Goal: Information Seeking & Learning: Understand process/instructions

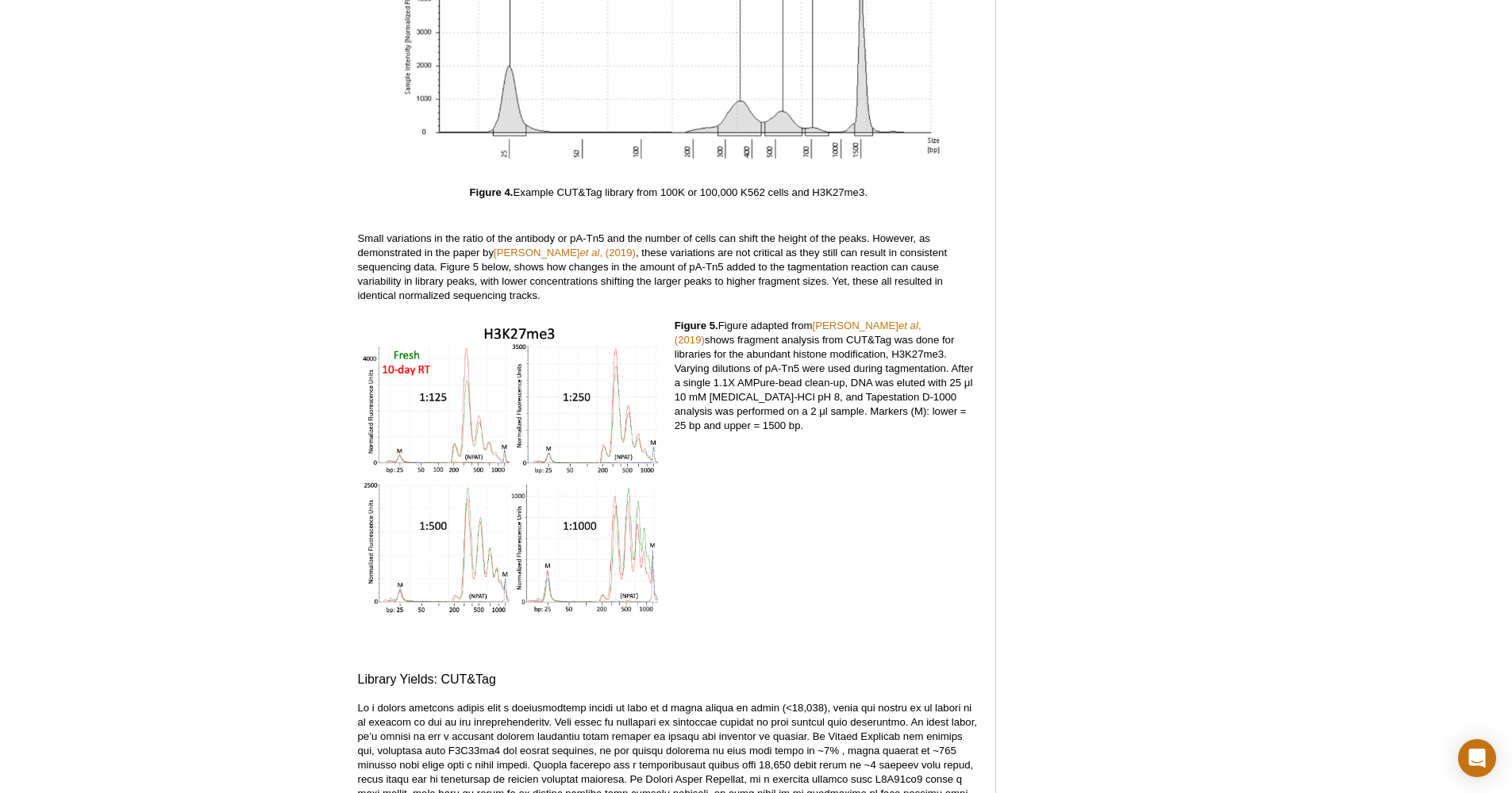
scroll to position [4669, 0]
click at [580, 243] on em "et al" at bounding box center [590, 249] width 20 height 12
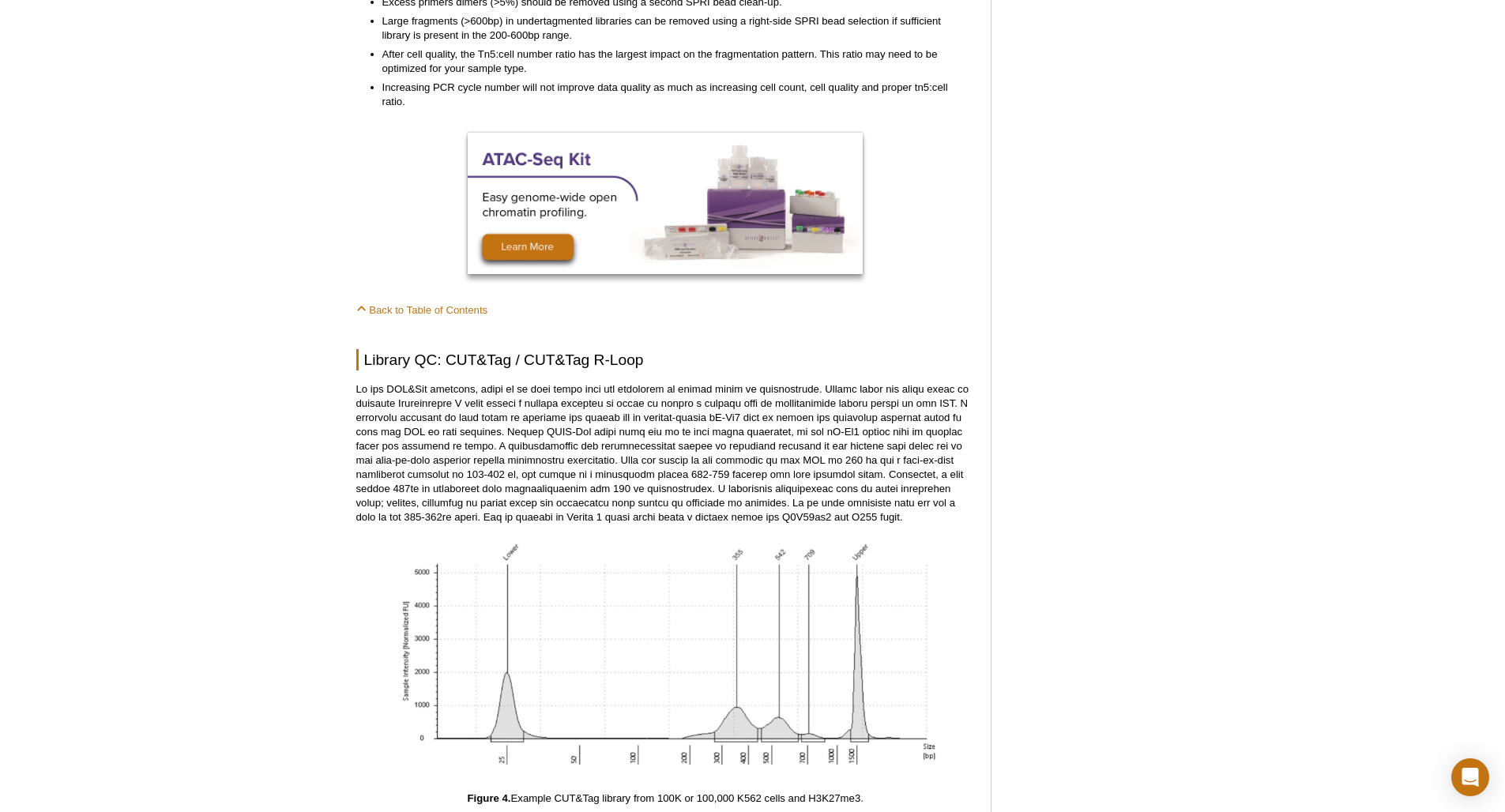
scroll to position [4043, 0]
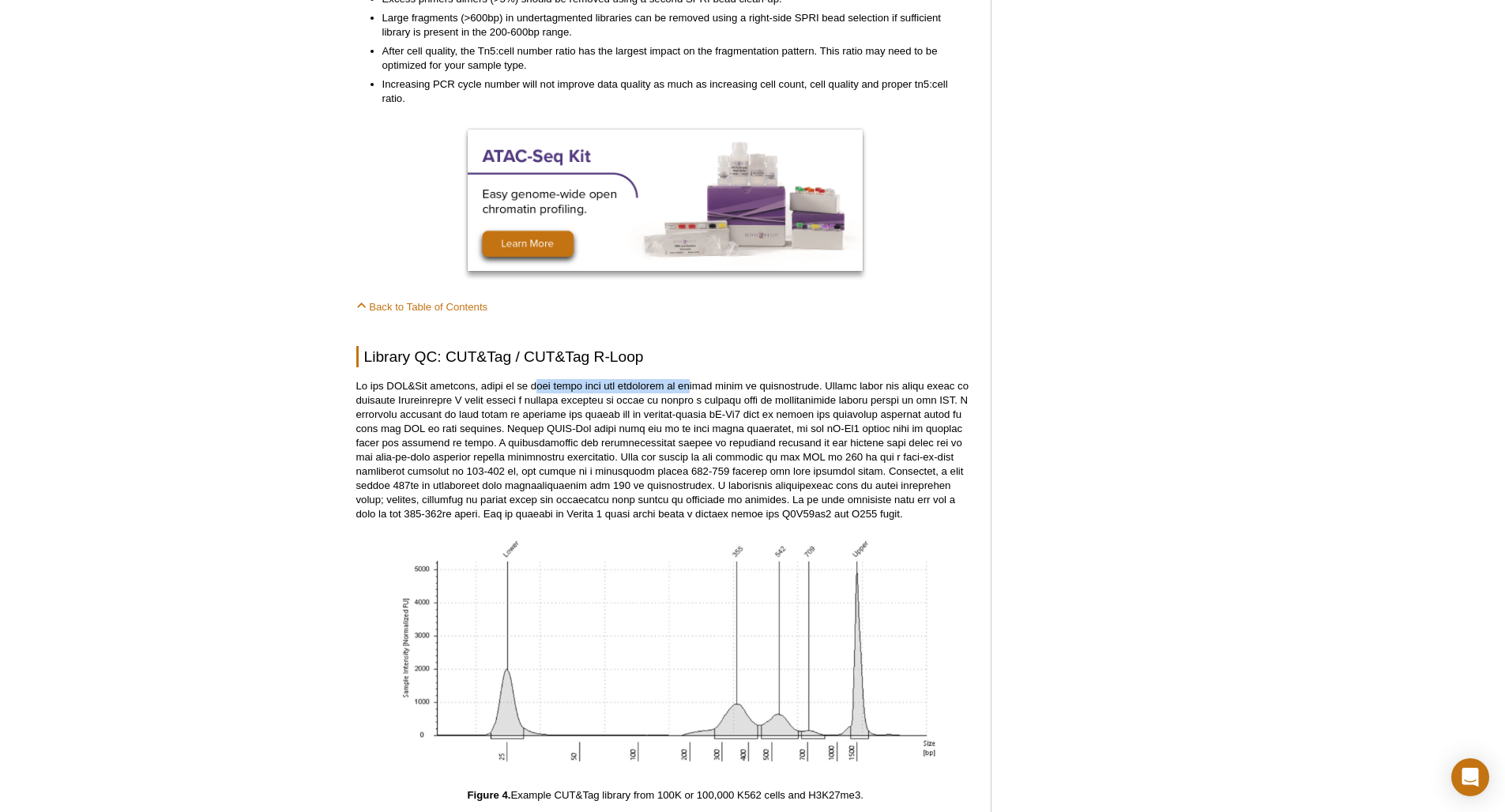
drag, startPoint x: 577, startPoint y: 353, endPoint x: 670, endPoint y: 375, distance: 95.6
click at [670, 379] on p at bounding box center [665, 450] width 618 height 142
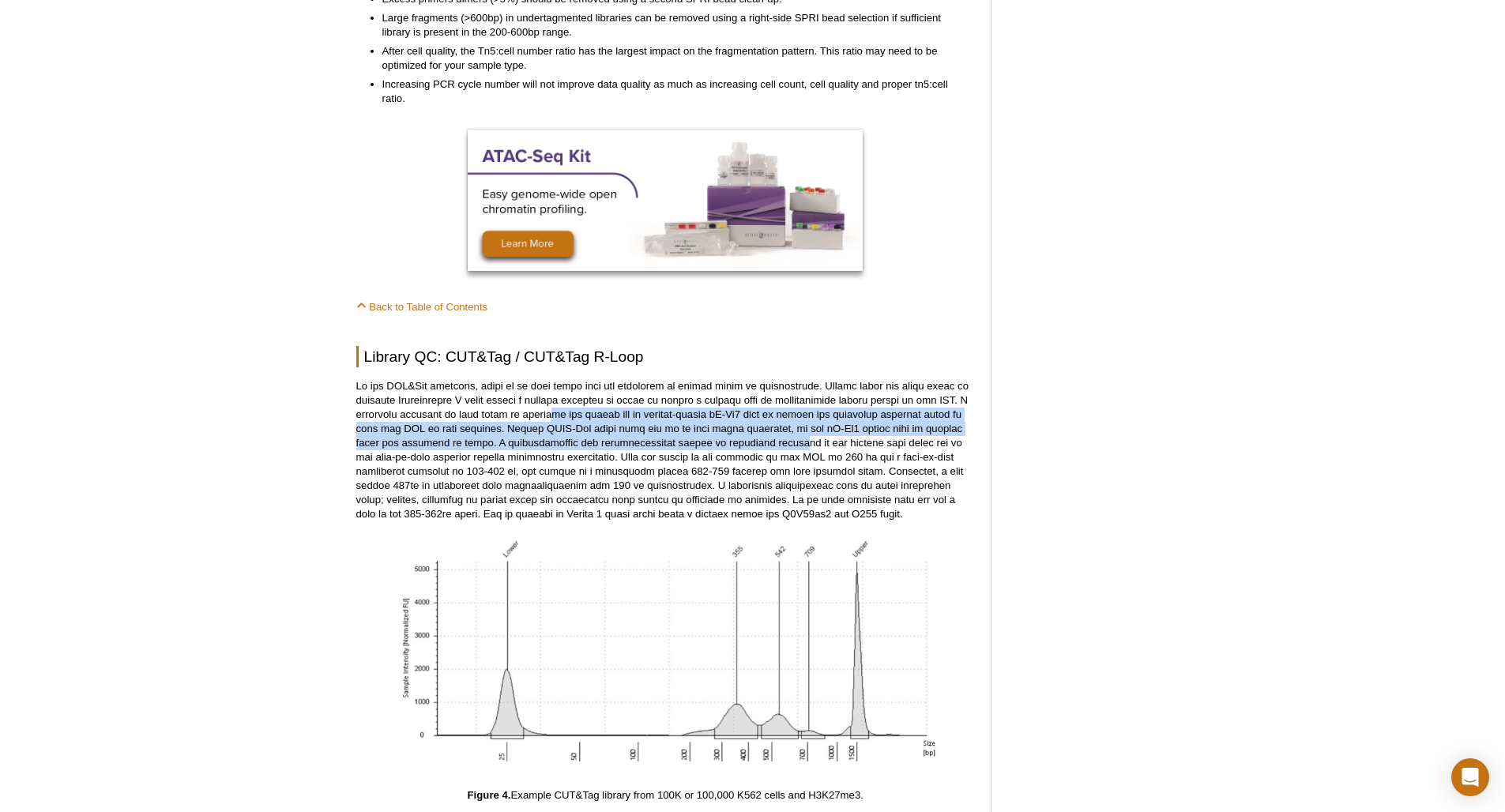
drag, startPoint x: 554, startPoint y: 398, endPoint x: 799, endPoint y: 423, distance: 246.3
click at [799, 423] on p at bounding box center [665, 450] width 618 height 142
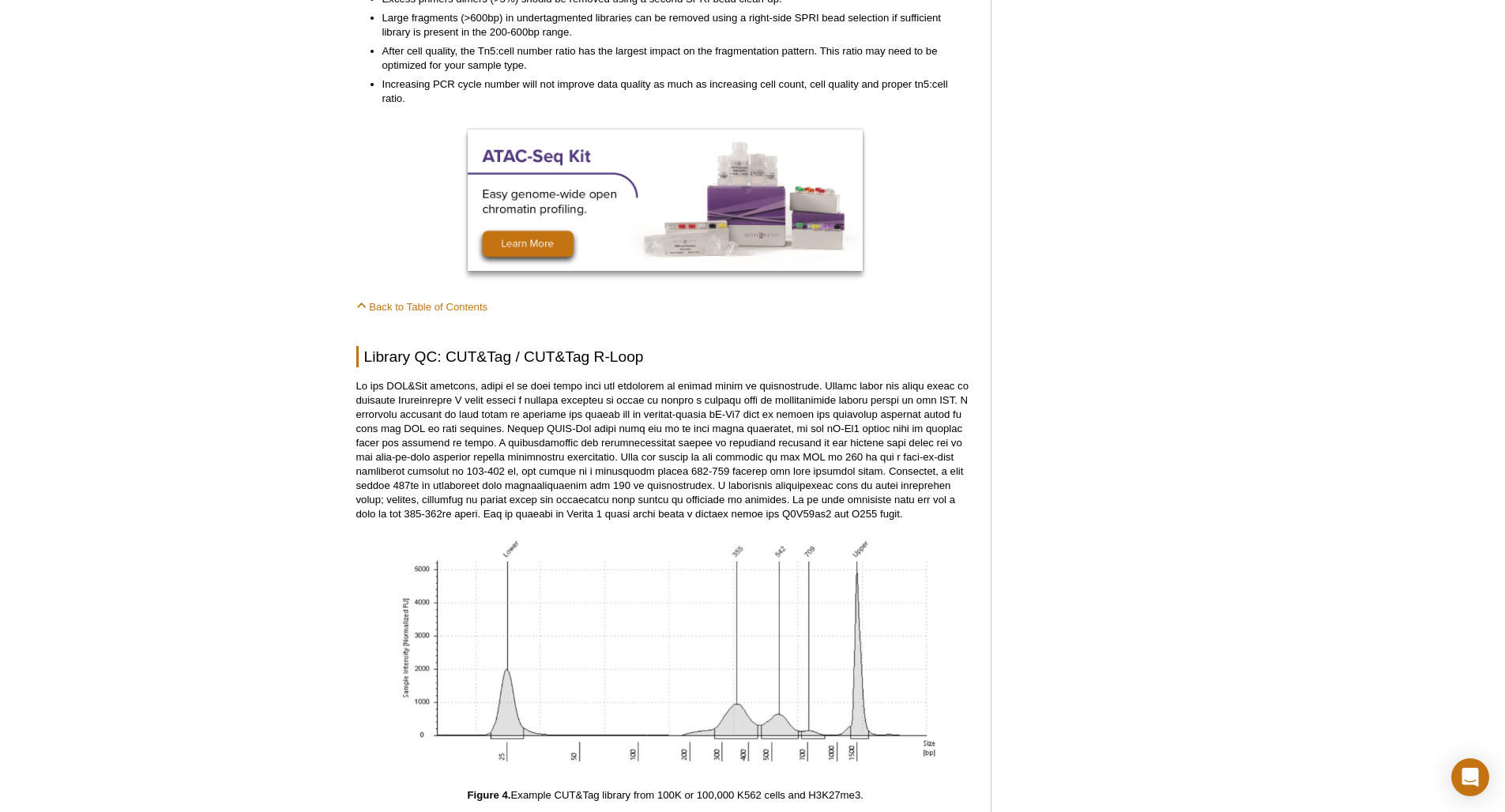
click at [664, 446] on p at bounding box center [665, 450] width 618 height 142
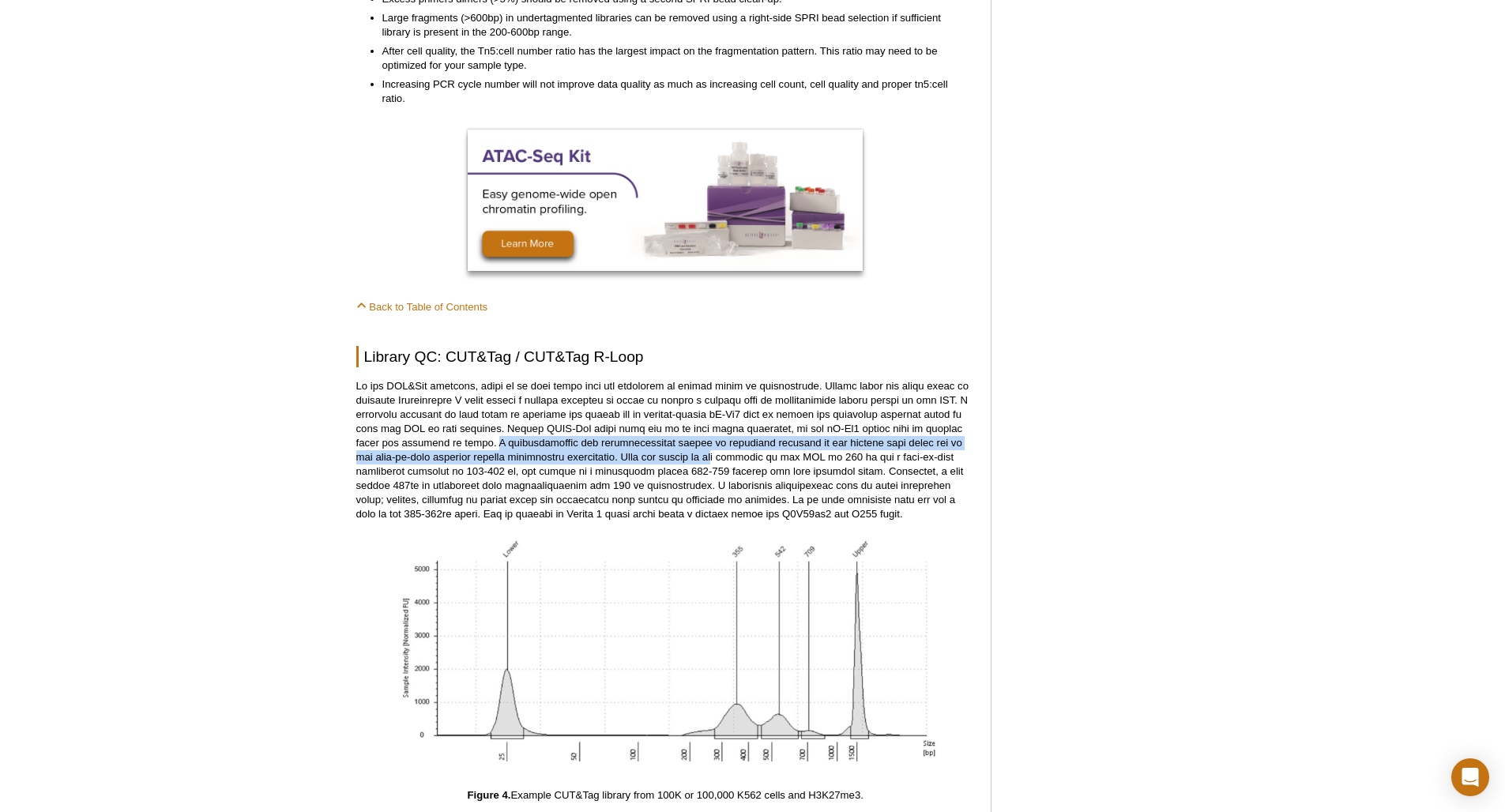
drag, startPoint x: 495, startPoint y: 426, endPoint x: 721, endPoint y: 440, distance: 226.4
click at [721, 440] on p at bounding box center [665, 450] width 618 height 142
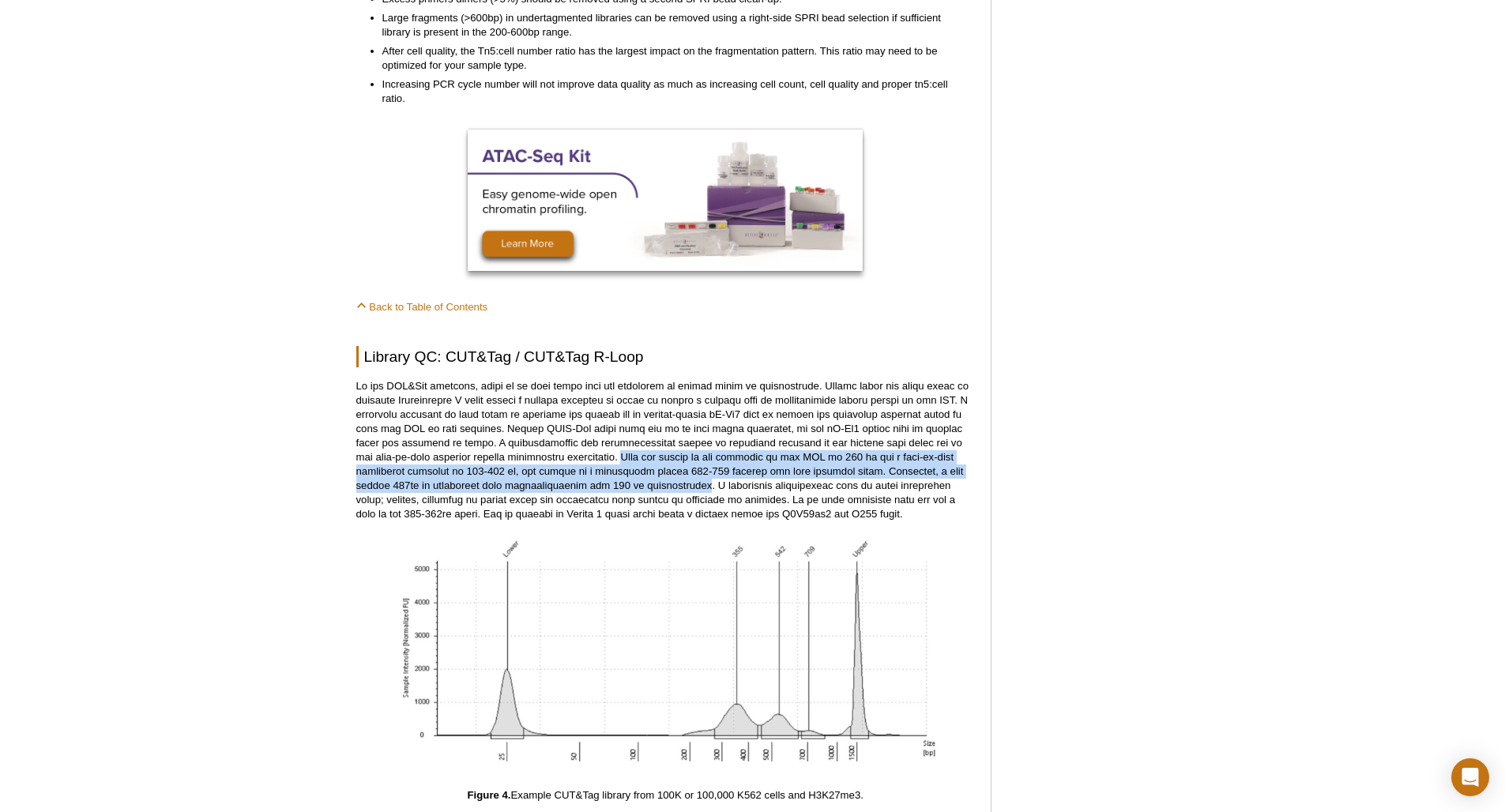
drag, startPoint x: 629, startPoint y: 440, endPoint x: 723, endPoint y: 467, distance: 97.8
click at [723, 467] on p at bounding box center [665, 450] width 618 height 142
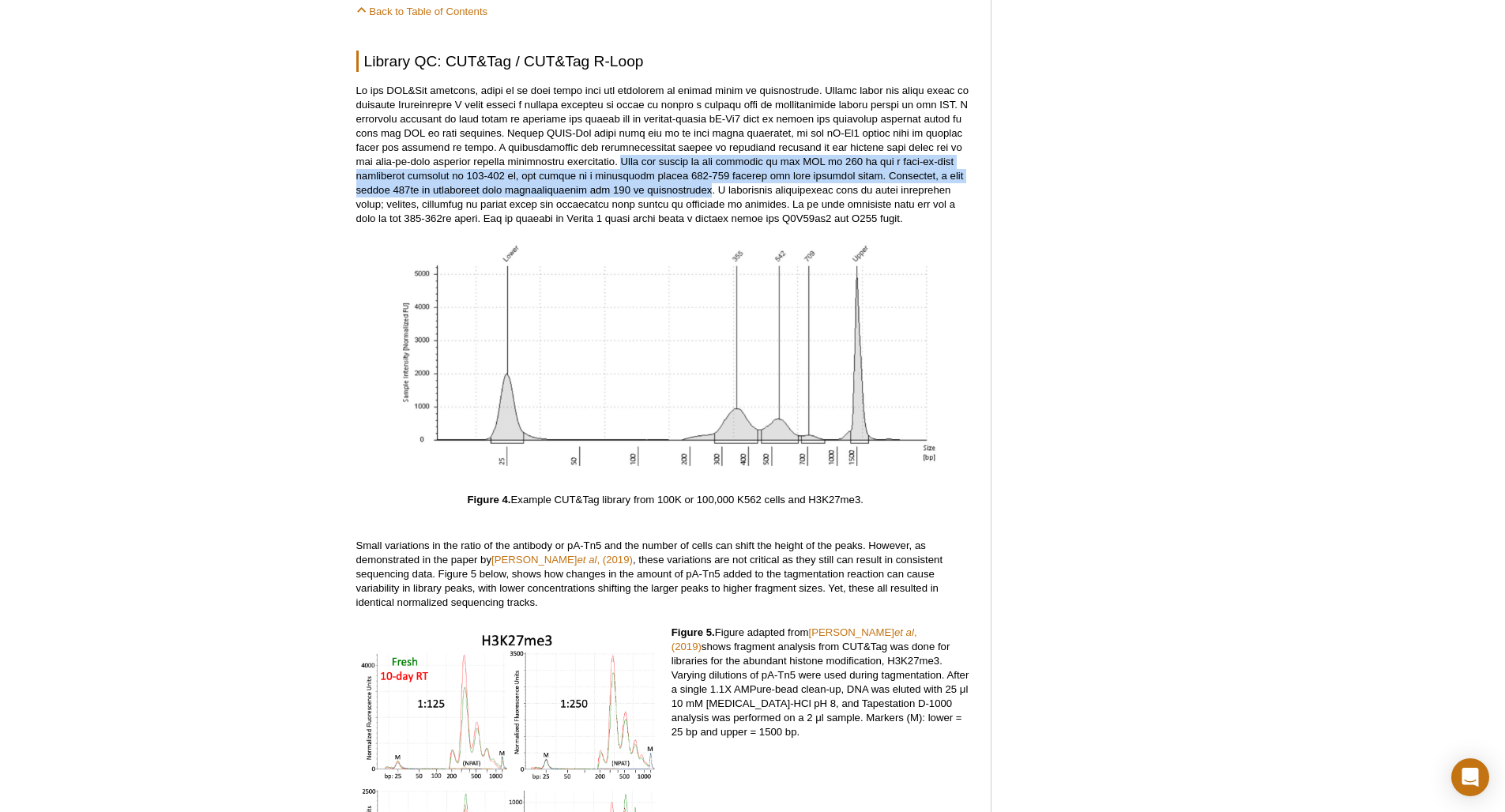
scroll to position [4489, 0]
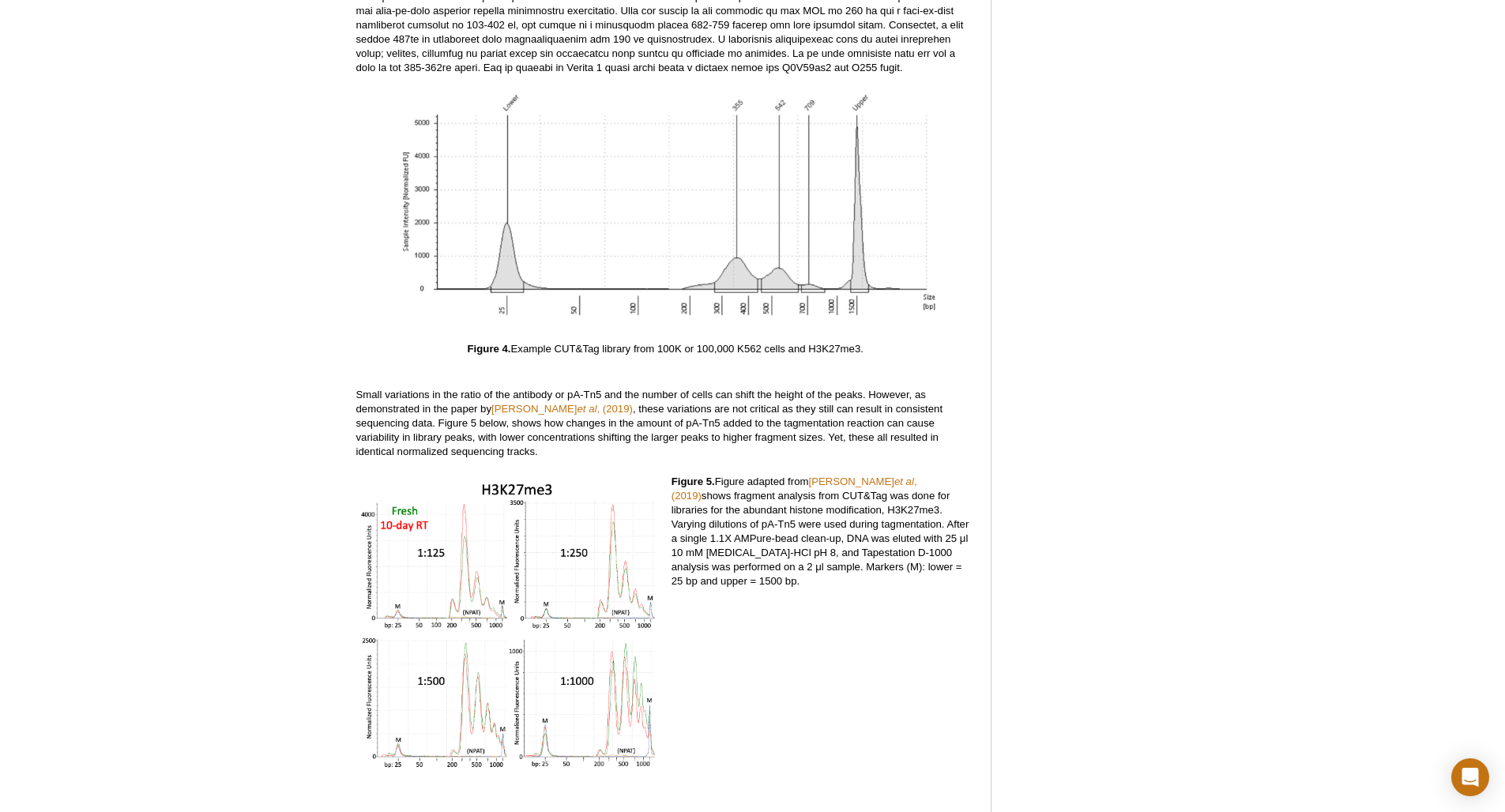
click at [451, 415] on p "Small variations in the ratio of the antibody or pA-Tn5 and the number of cells…" at bounding box center [665, 423] width 618 height 71
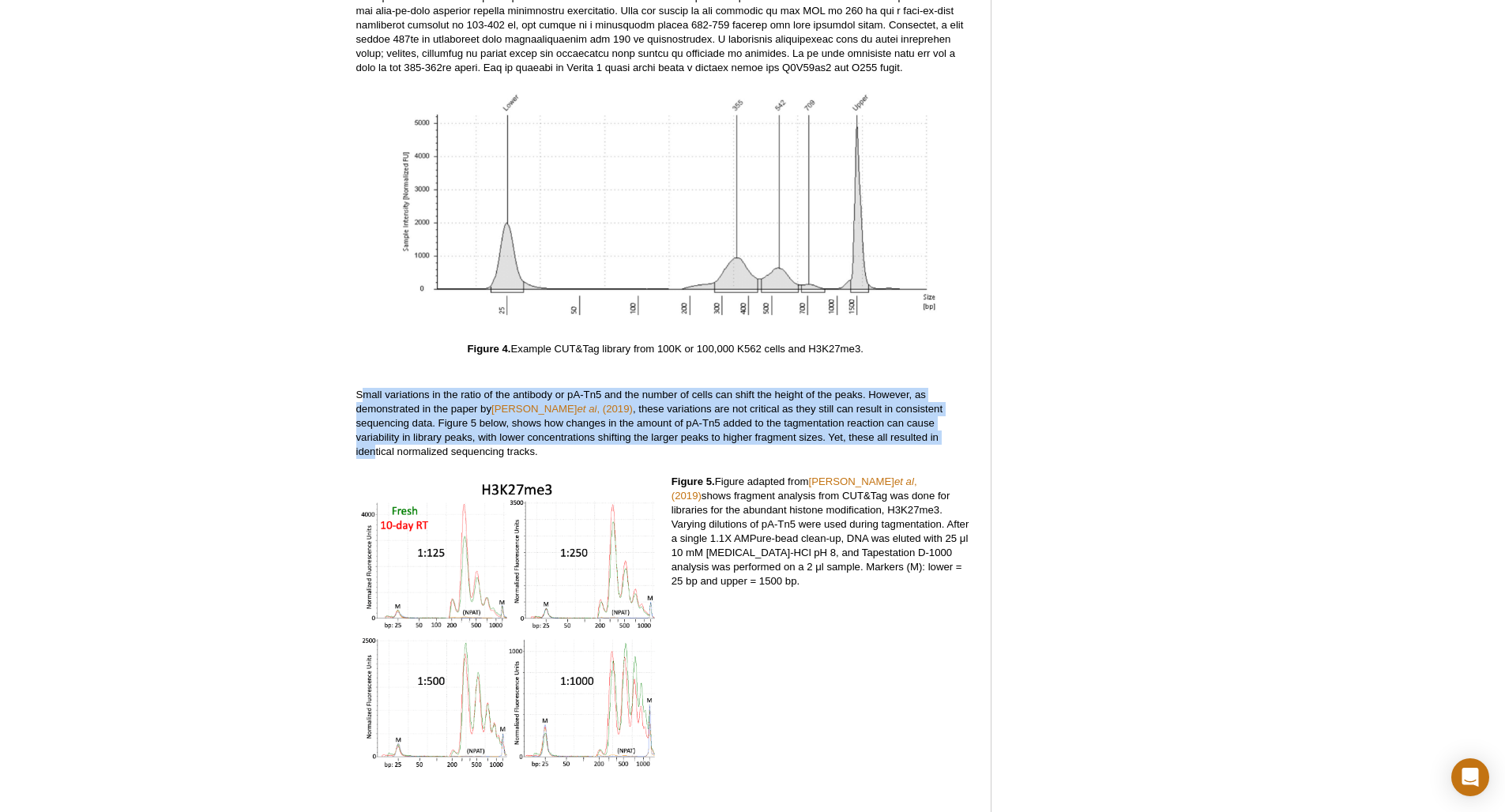
drag, startPoint x: 359, startPoint y: 374, endPoint x: 871, endPoint y: 416, distance: 513.7
click at [871, 416] on p "Small variations in the ratio of the antibody or pA-Tn5 and the number of cells…" at bounding box center [665, 423] width 618 height 71
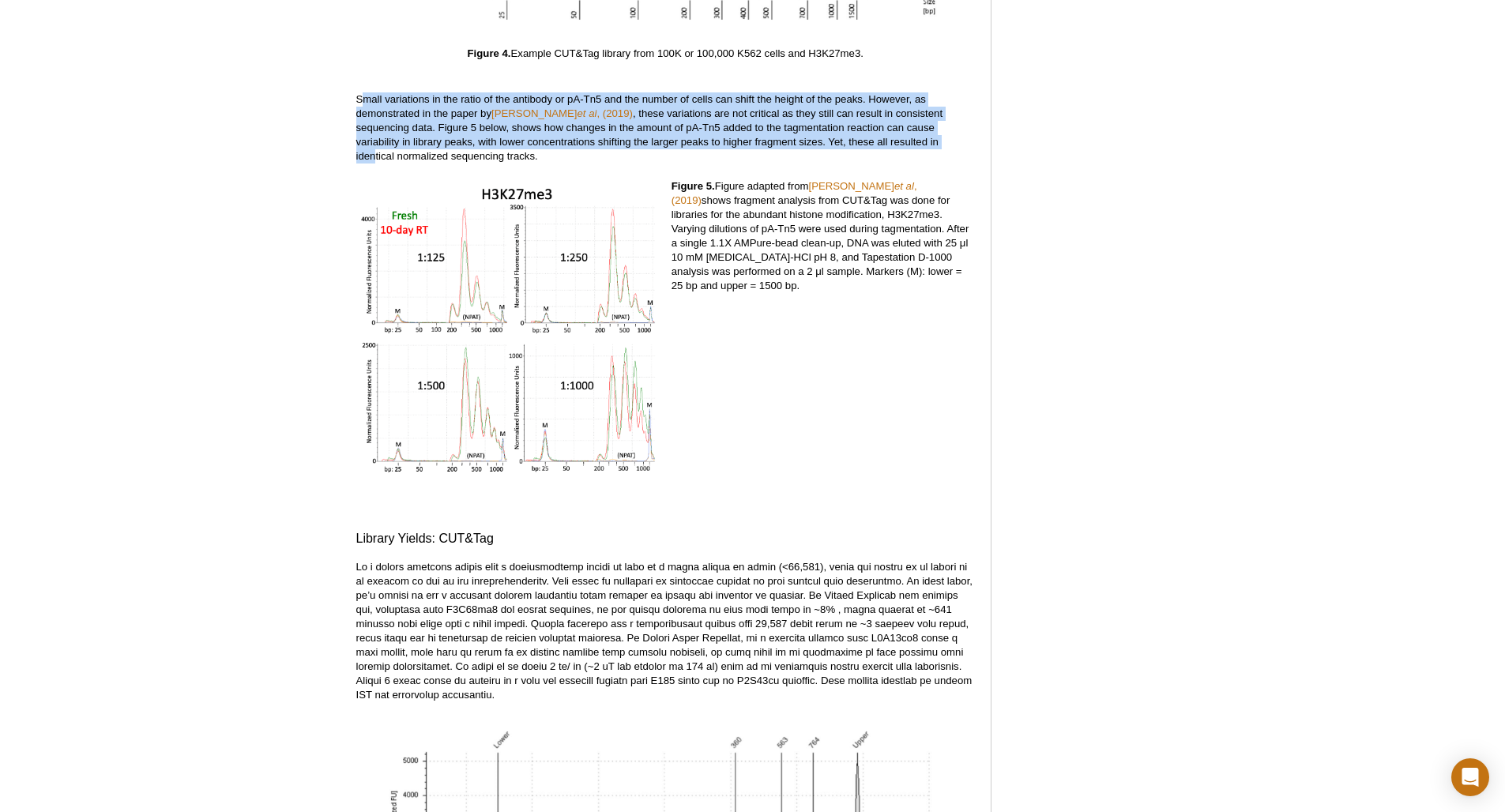
scroll to position [5085, 0]
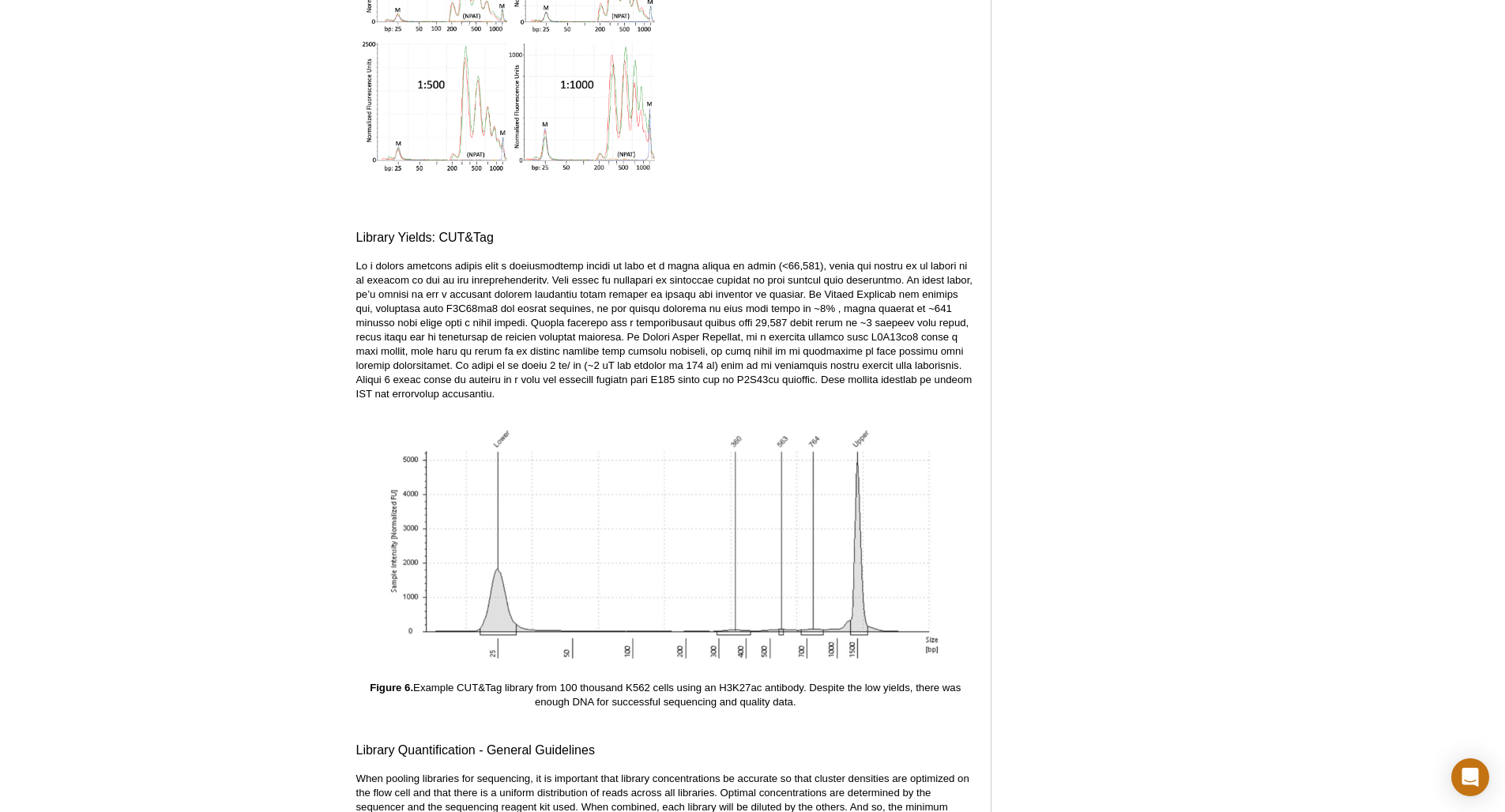
click at [941, 650] on link at bounding box center [666, 548] width 553 height 264
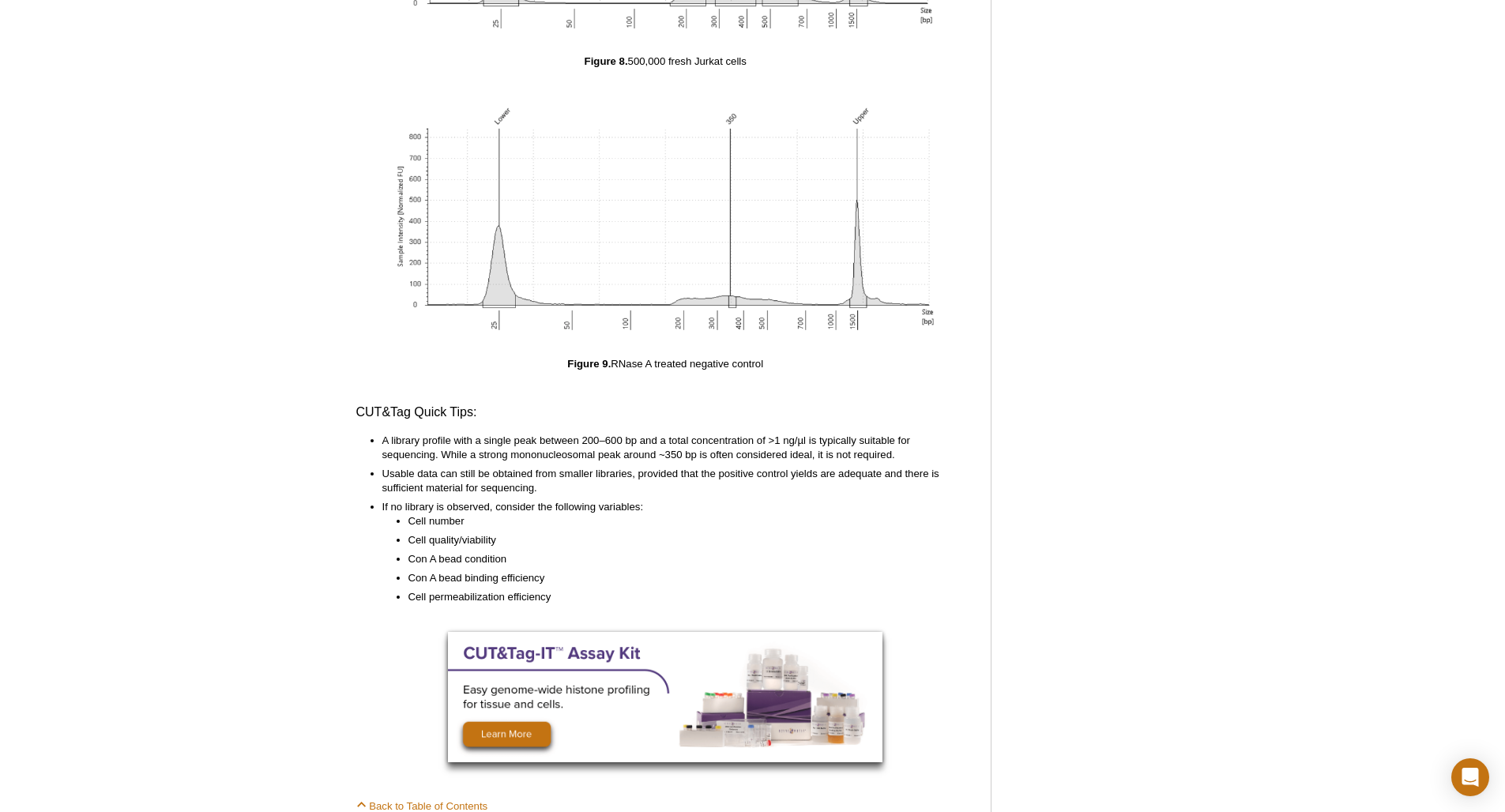
scroll to position [7496, 0]
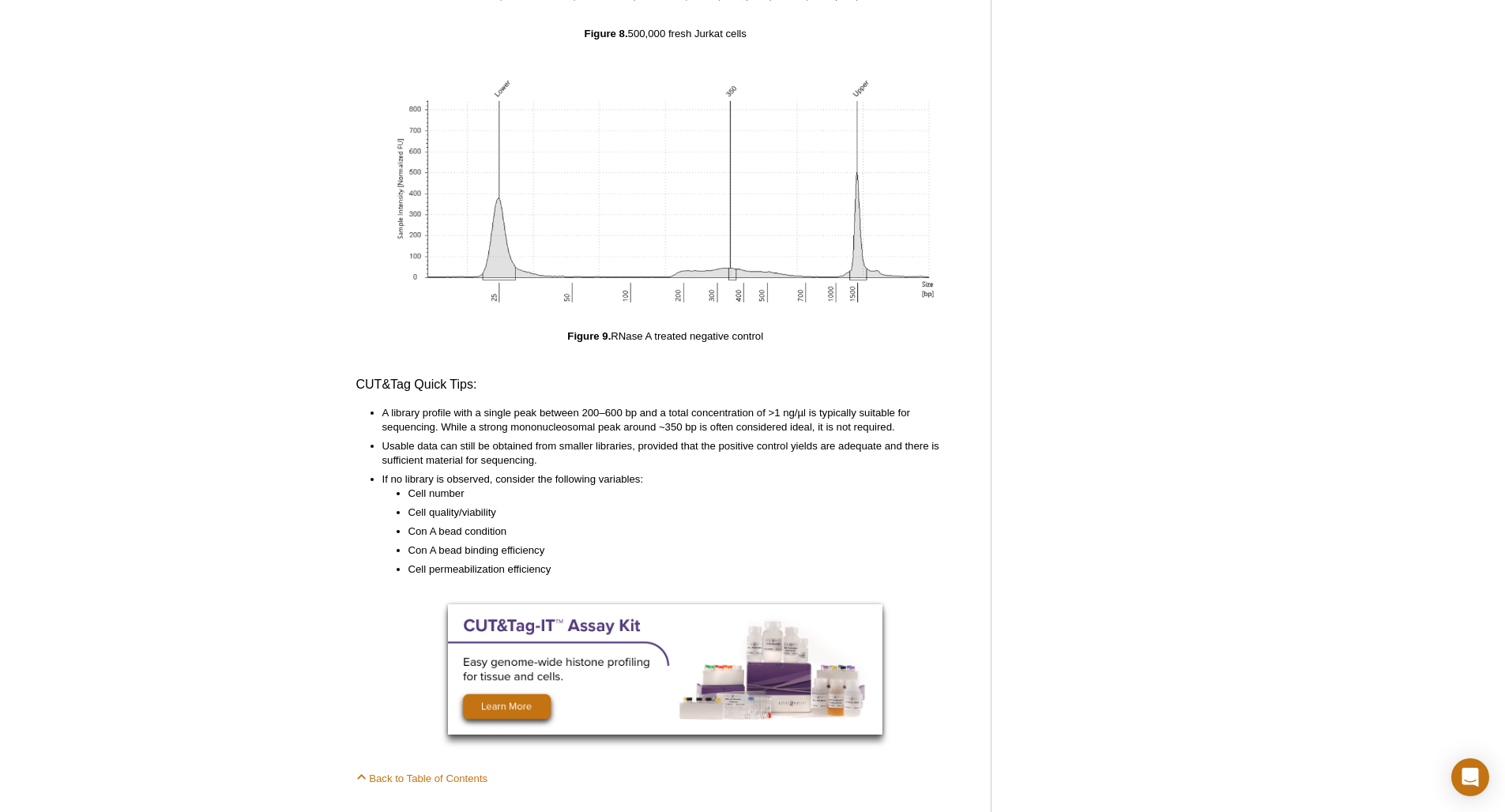
click at [524, 686] on img at bounding box center [666, 669] width 435 height 131
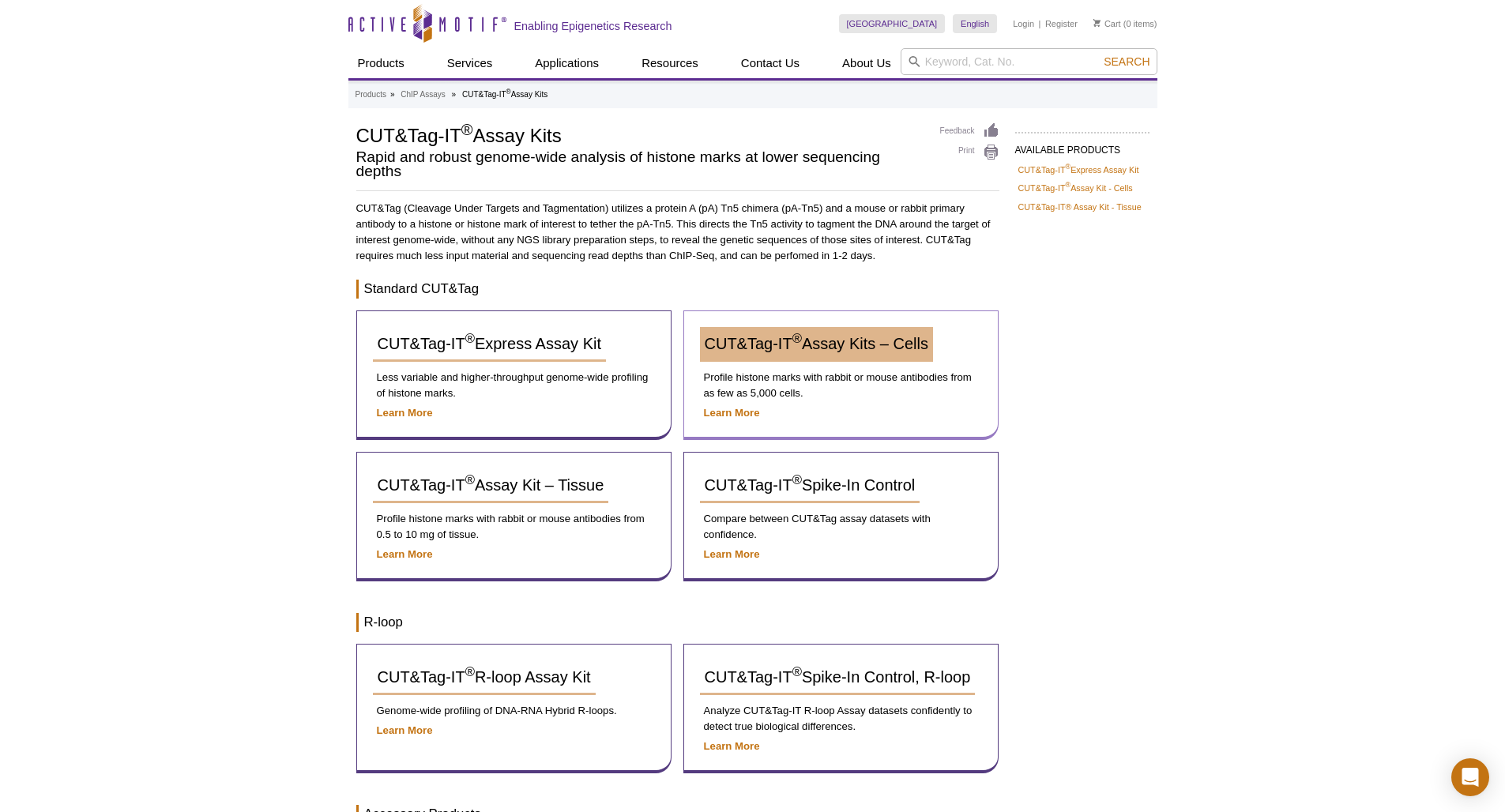
click at [777, 347] on span "CUT&Tag-IT ® Assay Kits – Cells" at bounding box center [816, 344] width 224 height 18
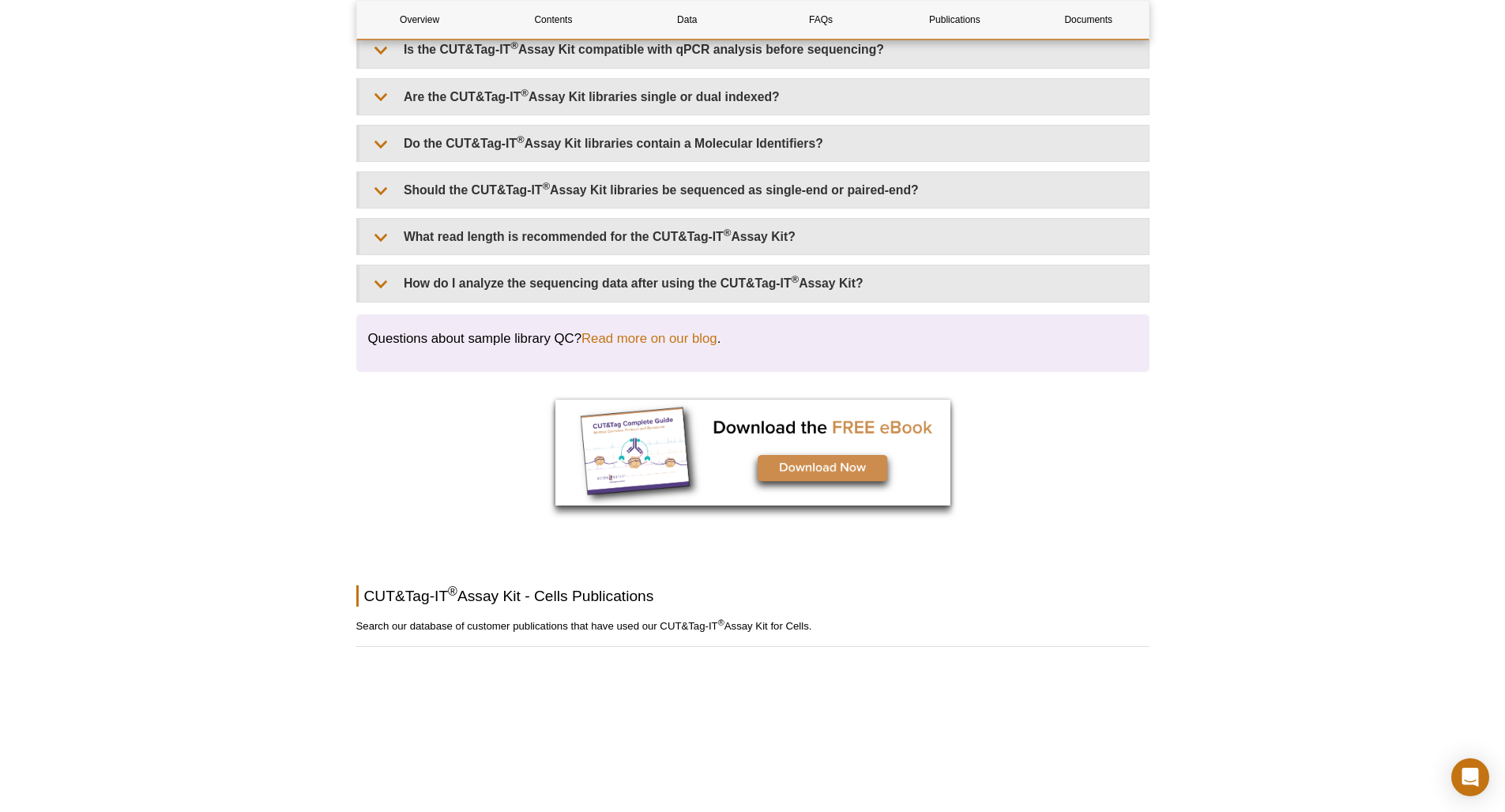
scroll to position [4416, 0]
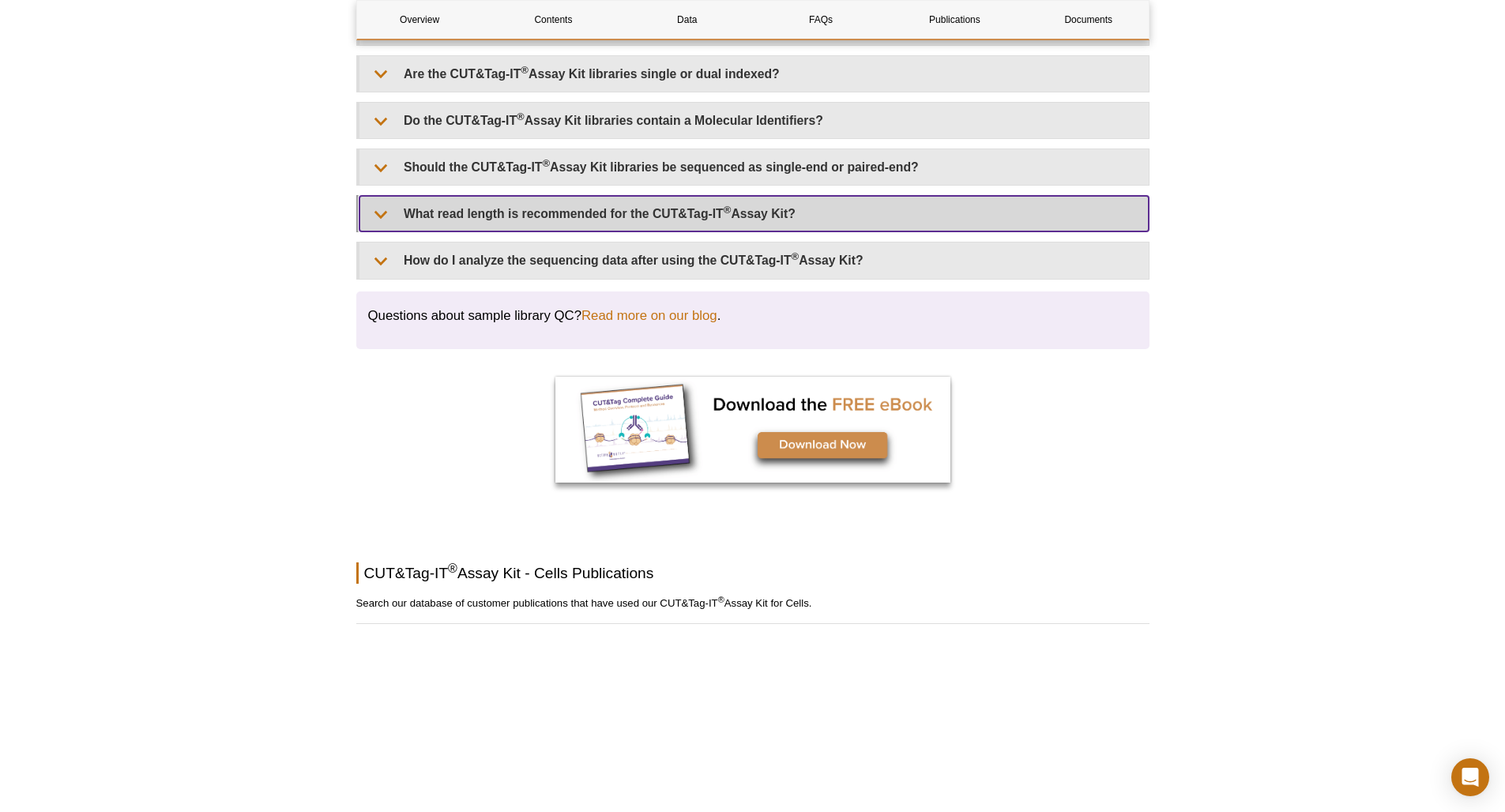
click at [633, 232] on summary "What read length is recommended for the CUT&Tag-IT ® Assay Kit?" at bounding box center [754, 213] width 789 height 35
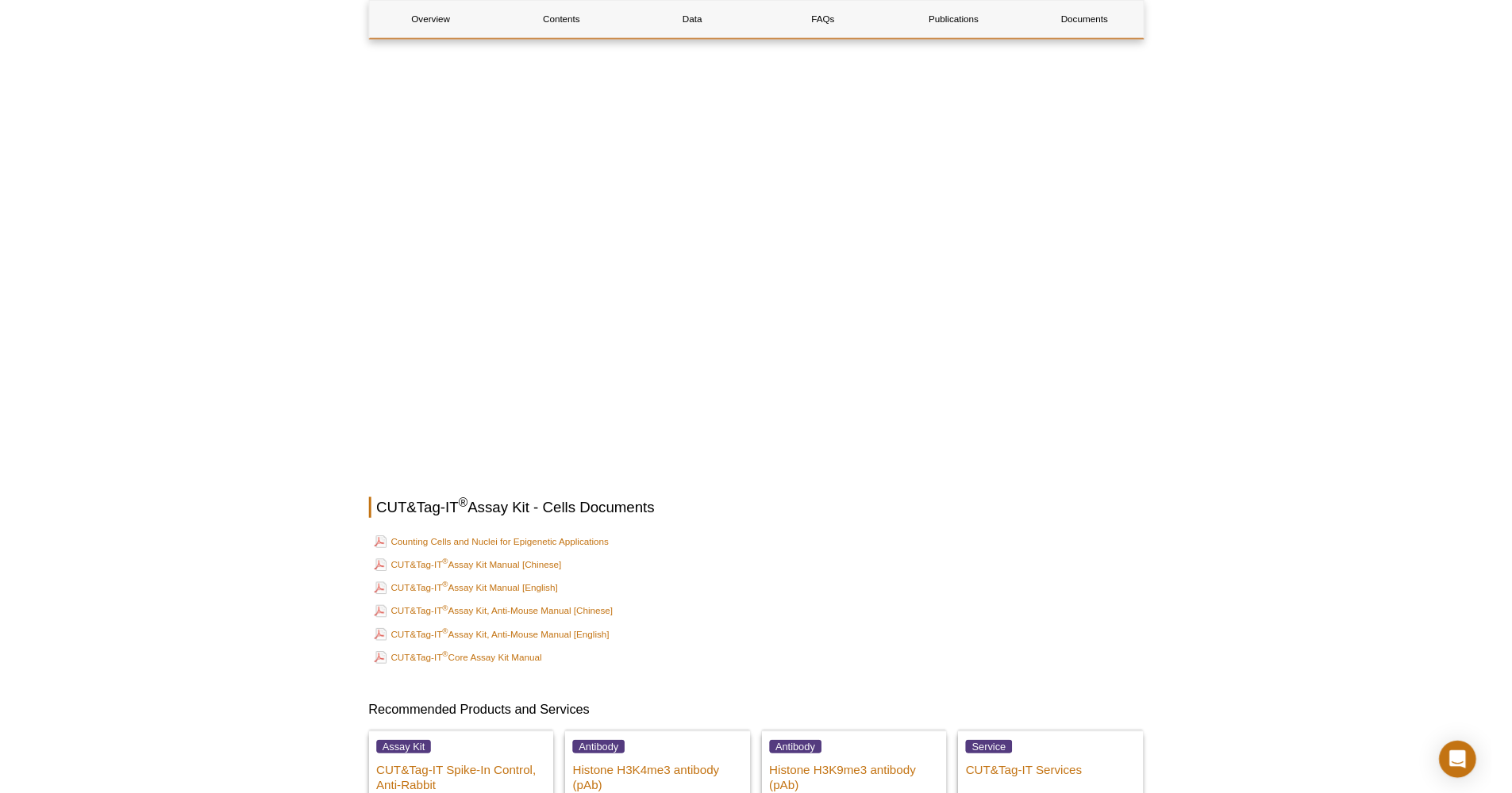
scroll to position [5399, 0]
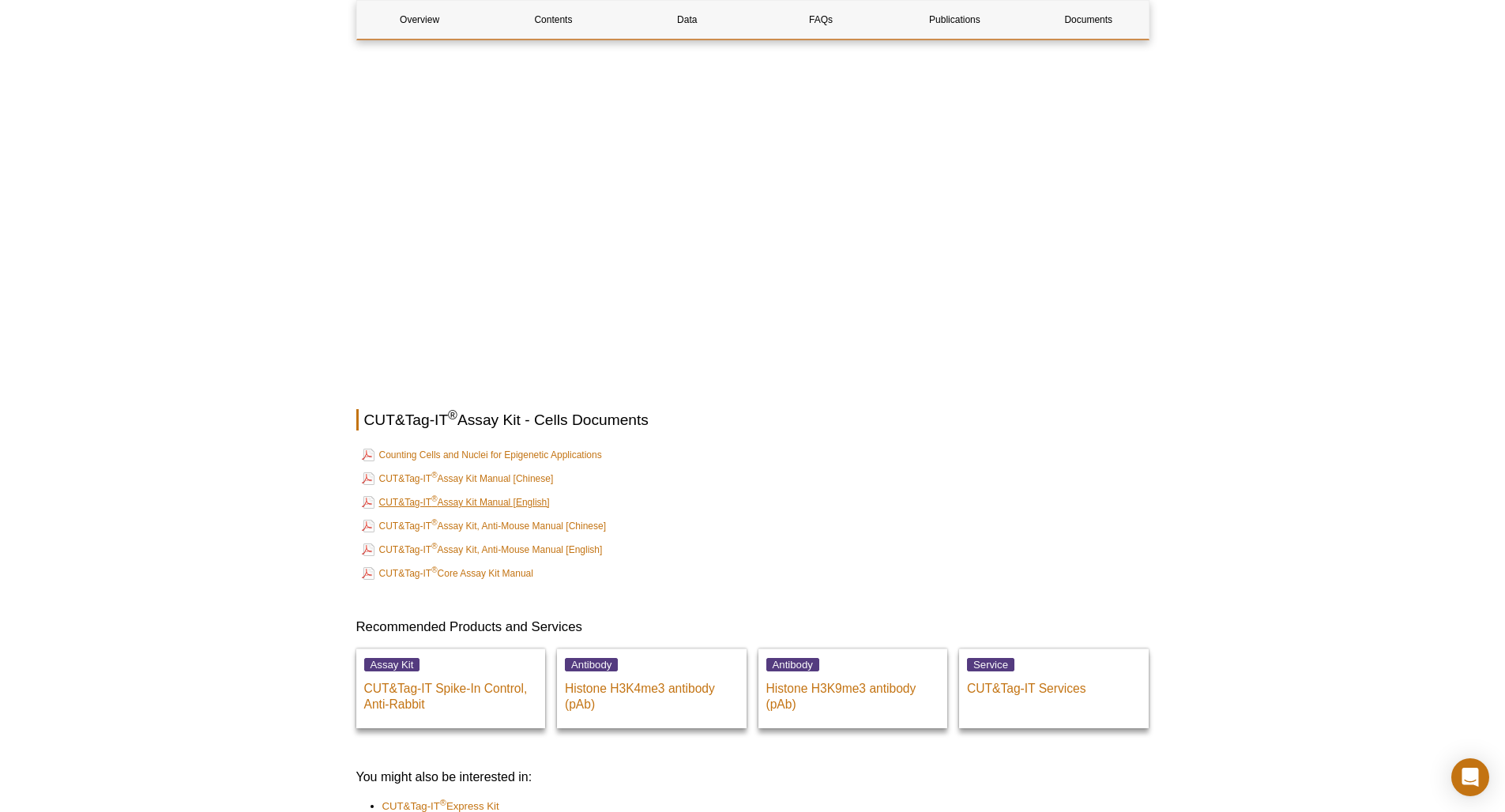
click at [527, 511] on link "CUT&Tag-IT ® Assay Kit Manual [English]" at bounding box center [455, 503] width 188 height 19
